Goal: Task Accomplishment & Management: Use online tool/utility

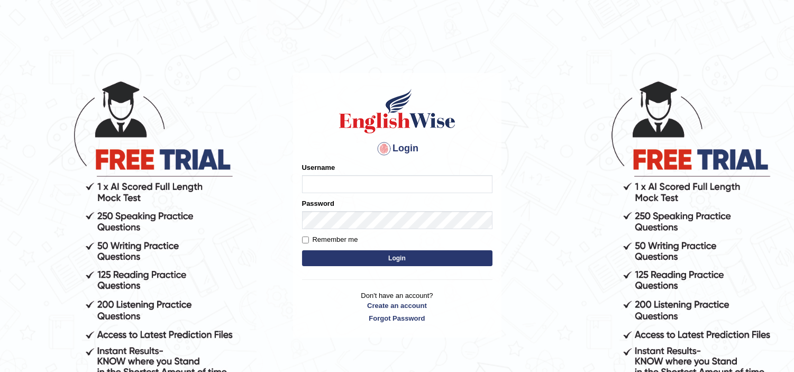
type input "jaspreet1991"
click at [392, 259] on button "Login" at bounding box center [397, 258] width 191 height 16
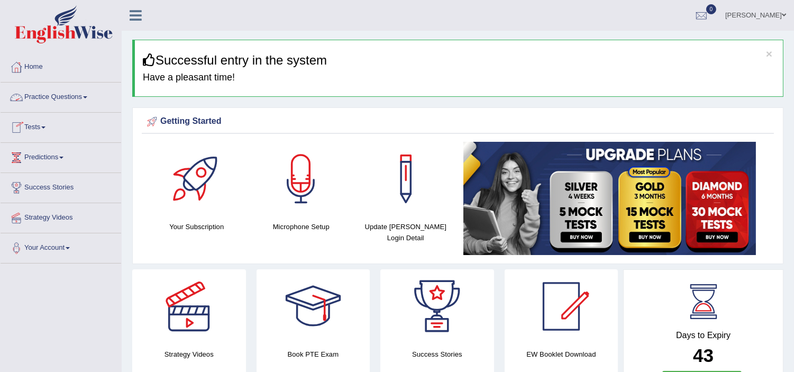
click at [50, 97] on link "Practice Questions" at bounding box center [61, 96] width 121 height 26
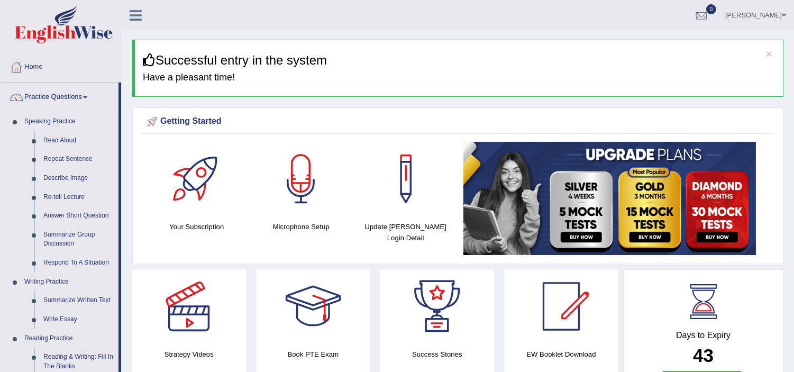
click at [46, 95] on link "Practice Questions" at bounding box center [60, 96] width 118 height 26
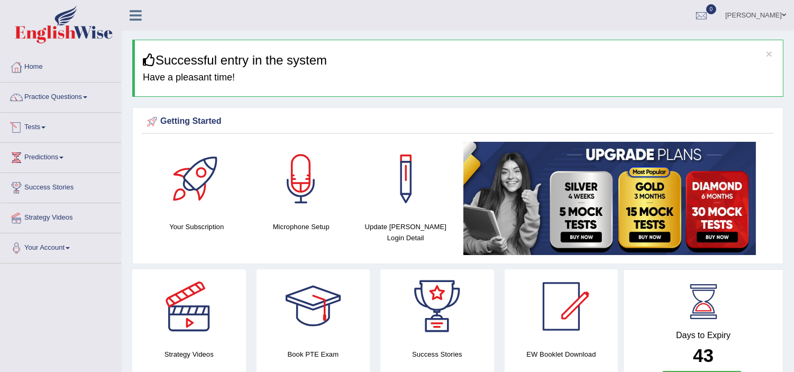
click at [43, 130] on link "Tests" at bounding box center [61, 126] width 121 height 26
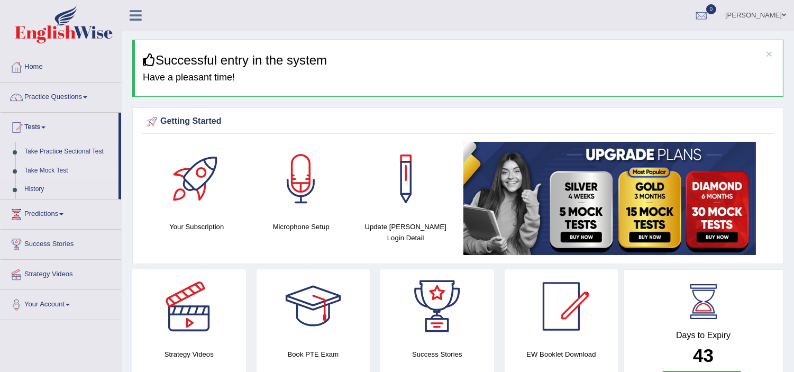
click at [46, 168] on link "Take Mock Test" at bounding box center [69, 170] width 99 height 19
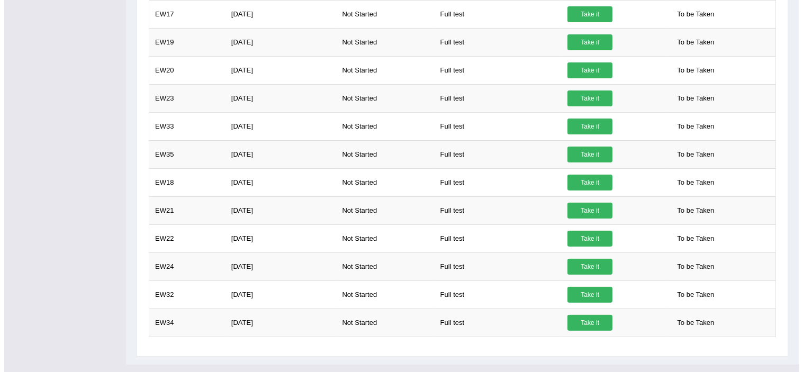
scroll to position [617, 0]
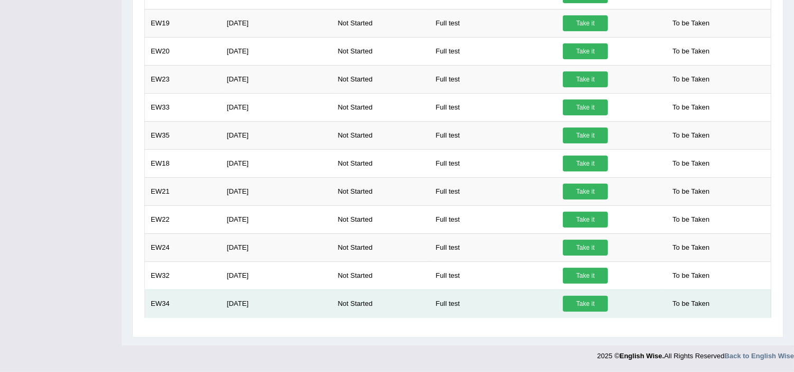
click at [590, 300] on link "Take it" at bounding box center [585, 304] width 45 height 16
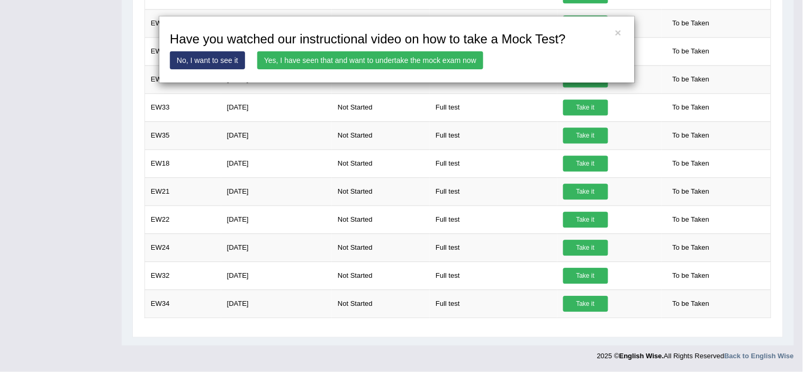
click at [392, 64] on link "Yes, I have seen that and want to undertake the mock exam now" at bounding box center [370, 60] width 226 height 18
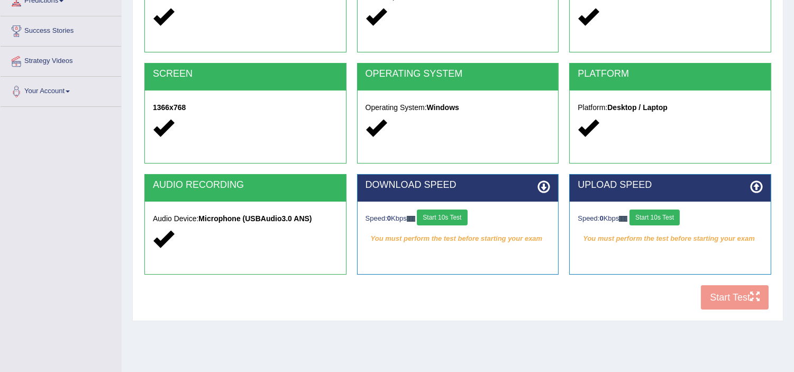
scroll to position [183, 0]
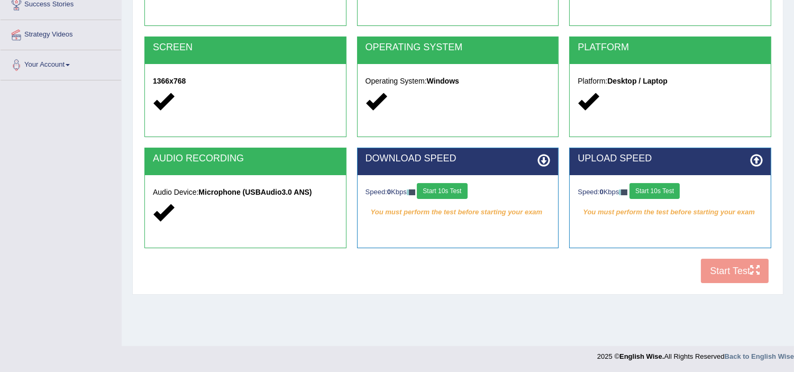
click at [663, 189] on button "Start 10s Test" at bounding box center [655, 191] width 50 height 16
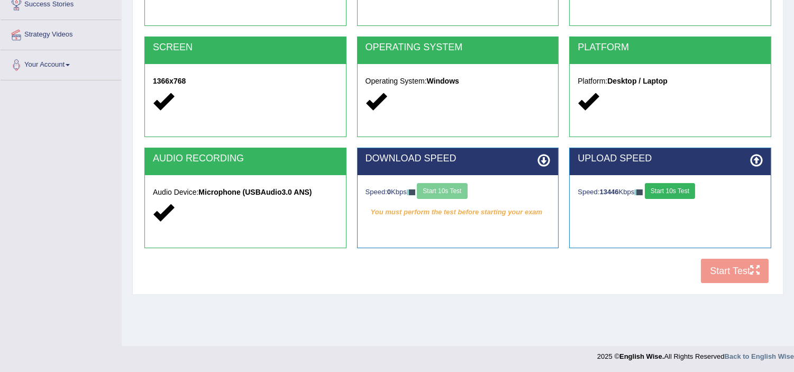
click at [448, 188] on div "Speed: 0 Kbps Start 10s Test" at bounding box center [458, 192] width 185 height 19
click at [447, 192] on div "Speed: 0 Kbps Start 10s Test" at bounding box center [458, 192] width 185 height 19
click at [445, 191] on button "Start 10s Test" at bounding box center [442, 191] width 50 height 16
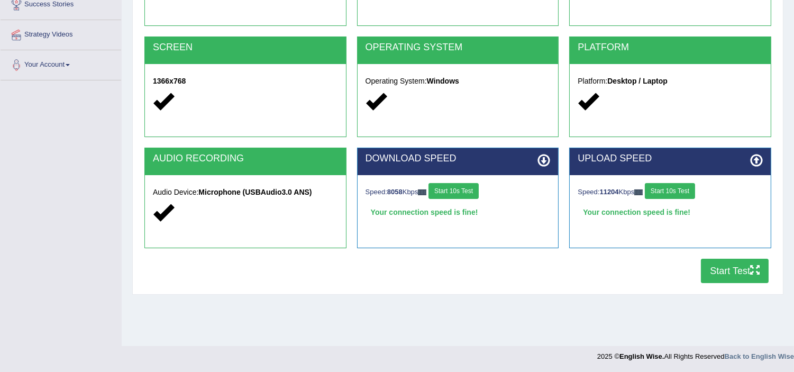
click at [724, 273] on button "Start Test" at bounding box center [735, 271] width 68 height 24
click at [728, 277] on button "Start Test" at bounding box center [735, 271] width 68 height 24
